Goal: Check status: Check status

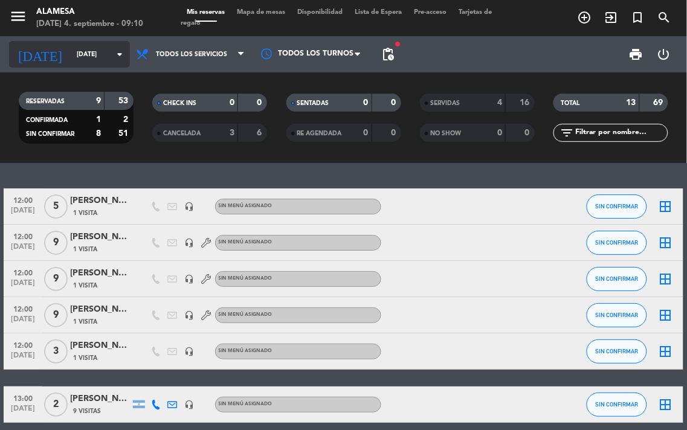
click at [85, 57] on input "[DATE]" at bounding box center [115, 54] width 89 height 19
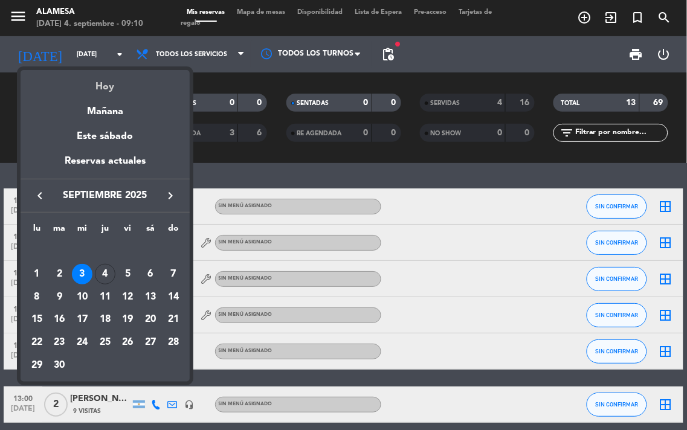
click at [116, 91] on div "Hoy" at bounding box center [105, 82] width 169 height 25
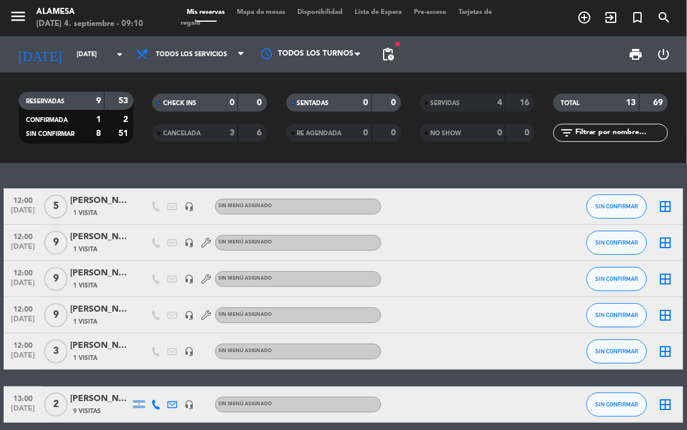
type input "[DEMOGRAPHIC_DATA][DATE]"
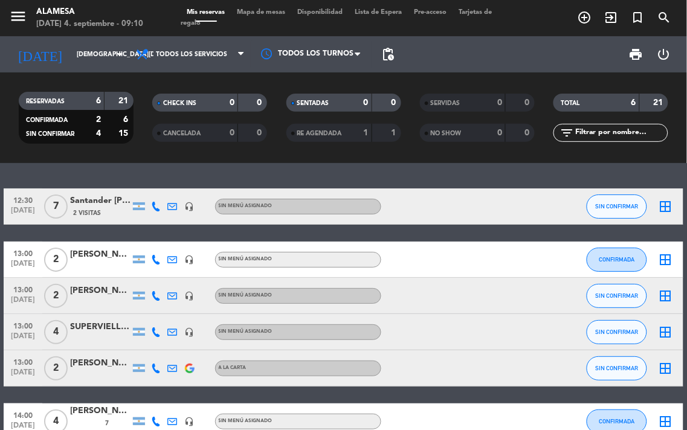
click at [254, 157] on div "RESERVADAS 6 21 CONFIRMADA 2 6 SIN CONFIRMAR 4 15 CHECK INS 0 0 CANCELADA 0 0 S…" at bounding box center [343, 118] width 687 height 91
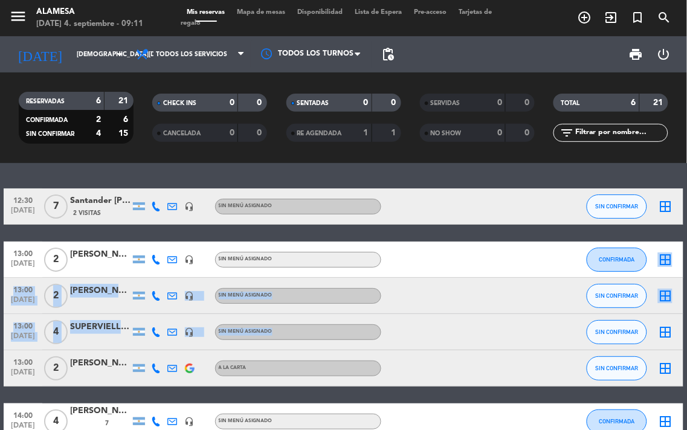
drag, startPoint x: 444, startPoint y: 329, endPoint x: 490, endPoint y: 227, distance: 111.2
click at [490, 227] on div "12:30 [DATE] 7 Santander [PERSON_NAME] 2 Visitas headset_mic Sin menú asignado …" at bounding box center [344, 314] width 681 height 251
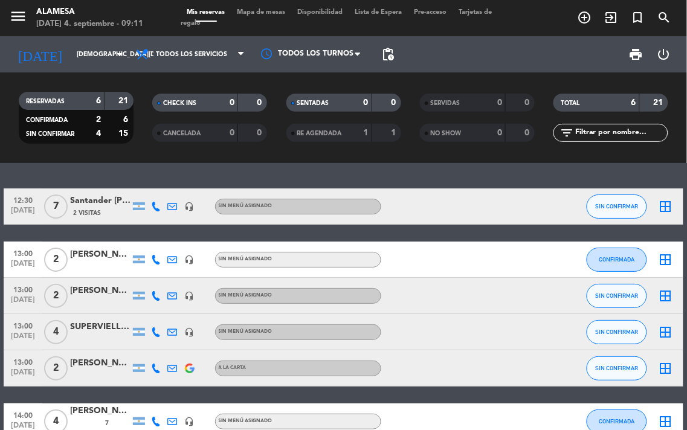
click at [504, 206] on div at bounding box center [499, 207] width 33 height 36
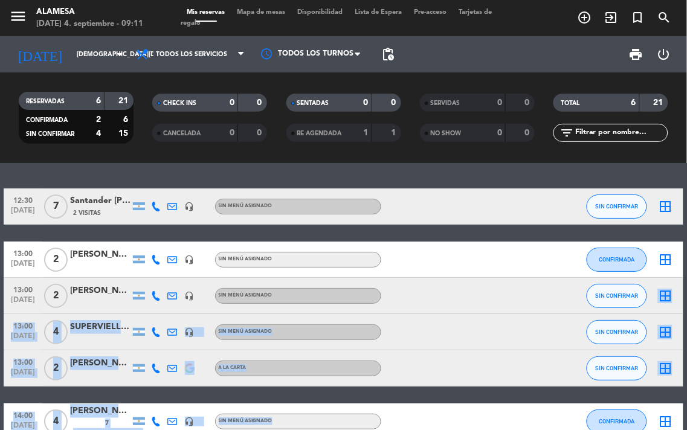
drag, startPoint x: 438, startPoint y: 399, endPoint x: 492, endPoint y: 292, distance: 119.8
click at [492, 292] on div "12:30 [DATE] 7 Santander [PERSON_NAME] 2 Visitas headset_mic Sin menú asignado …" at bounding box center [344, 314] width 681 height 251
click at [430, 395] on div "12:30 [DATE] 7 Santander [PERSON_NAME] 2 Visitas headset_mic Sin menú asignado …" at bounding box center [344, 314] width 681 height 251
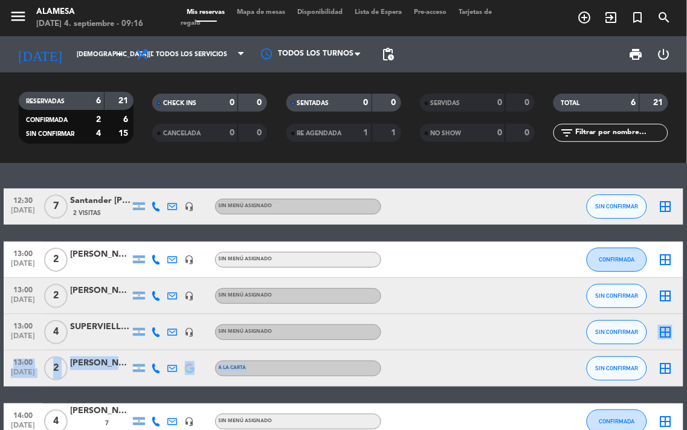
drag, startPoint x: 484, startPoint y: 371, endPoint x: 492, endPoint y: 328, distance: 43.2
click at [492, 328] on div "12:30 [DATE] 7 Santander [PERSON_NAME] 2 Visitas headset_mic Sin menú asignado …" at bounding box center [344, 314] width 681 height 251
click at [469, 371] on div at bounding box center [432, 369] width 102 height 36
click at [97, 196] on div "Santander [PERSON_NAME]" at bounding box center [100, 201] width 60 height 14
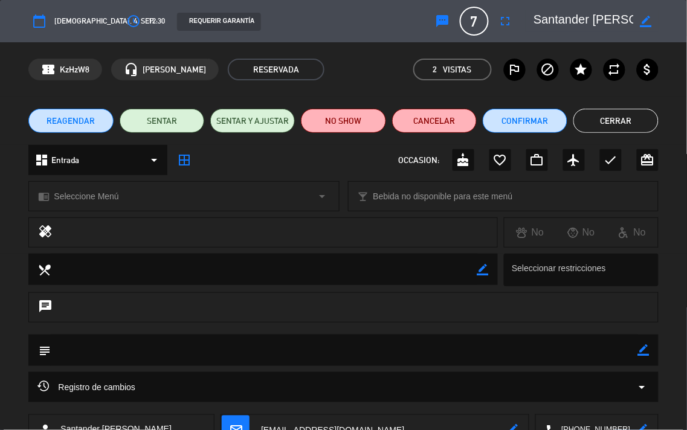
click at [91, 18] on span "[DEMOGRAPHIC_DATA]. 4, sep." at bounding box center [104, 21] width 100 height 13
click at [74, 24] on span "[DEMOGRAPHIC_DATA]. 4, sep." at bounding box center [104, 21] width 100 height 13
click at [635, 126] on button "Cerrar" at bounding box center [616, 121] width 85 height 24
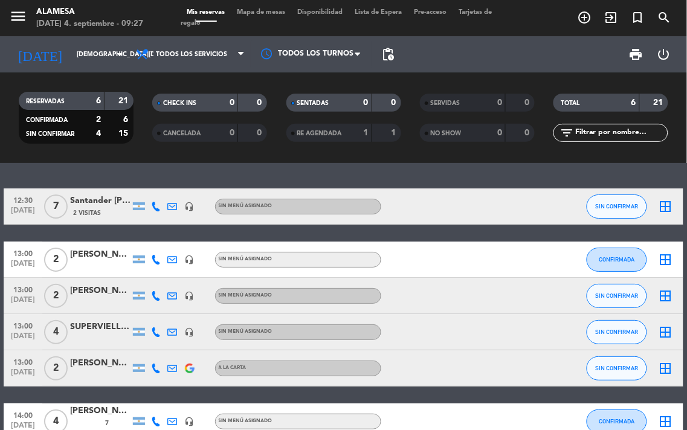
click at [104, 418] on div "[PERSON_NAME]" at bounding box center [100, 411] width 60 height 14
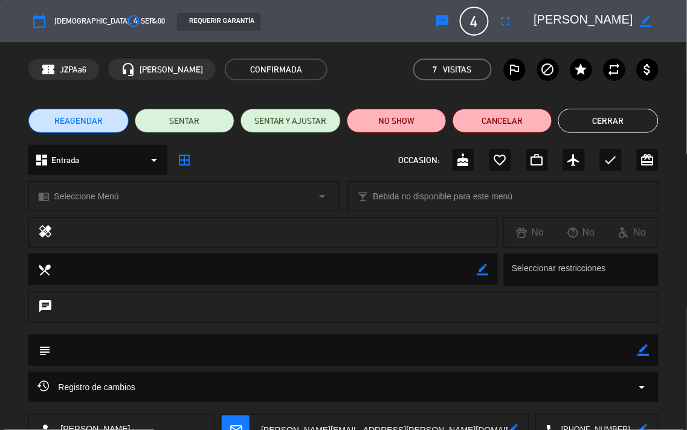
click at [631, 119] on button "Cerrar" at bounding box center [609, 121] width 100 height 24
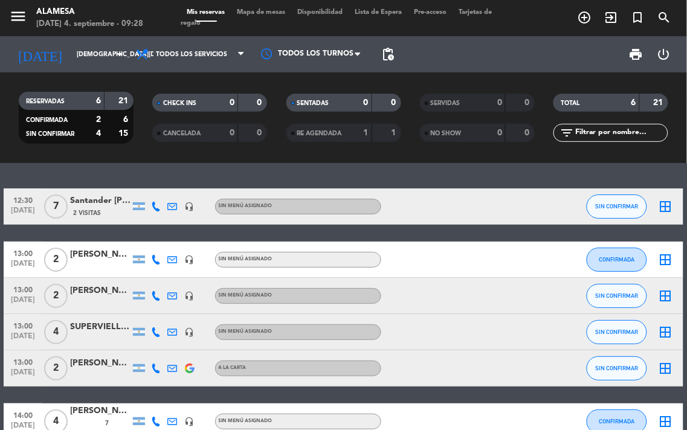
click at [104, 327] on div "SUPERVIELLE [PERSON_NAME]" at bounding box center [100, 327] width 60 height 14
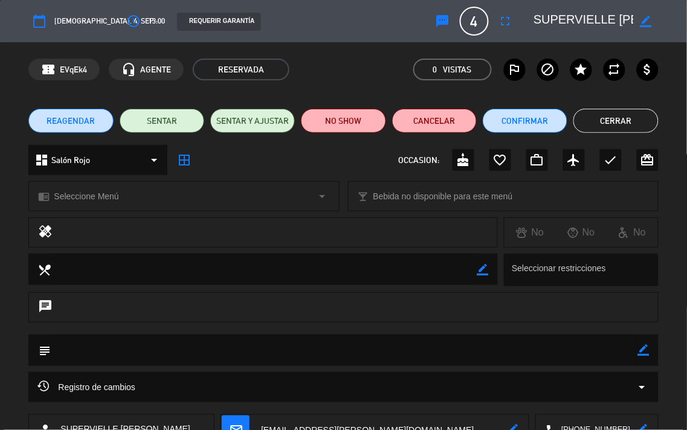
click at [619, 119] on button "Cerrar" at bounding box center [616, 121] width 85 height 24
